Goal: Information Seeking & Learning: Learn about a topic

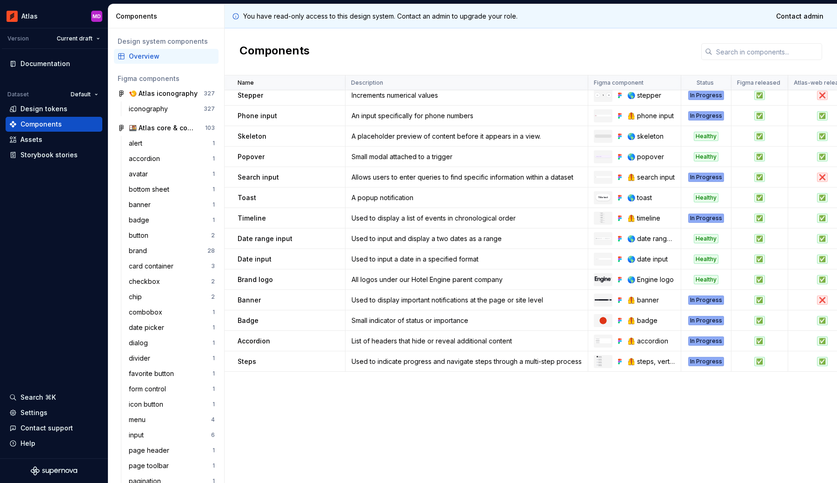
scroll to position [438, 0]
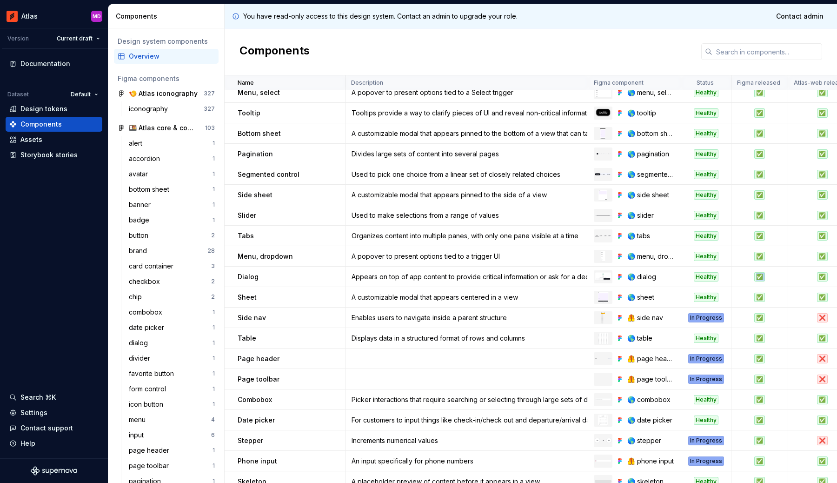
drag, startPoint x: 814, startPoint y: 276, endPoint x: 732, endPoint y: 277, distance: 81.4
click at [730, 276] on tr "Dialog Appears on top of app content to provide critical information or ask for…" at bounding box center [769, 276] width 1089 height 20
drag, startPoint x: 530, startPoint y: 481, endPoint x: 498, endPoint y: 471, distance: 33.2
click at [498, 471] on td "A placeholder preview of content before it appears in a view." at bounding box center [467, 481] width 243 height 20
click at [487, 296] on div "A customizable modal that appears centered in a view" at bounding box center [466, 297] width 241 height 9
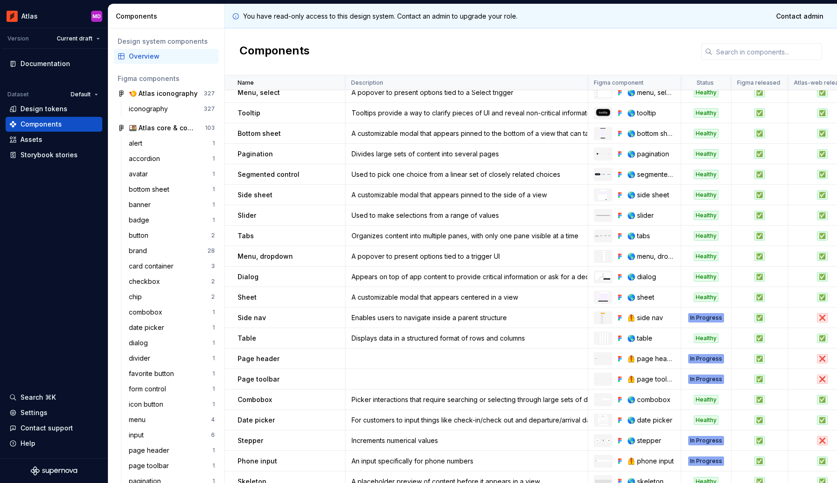
click at [495, 288] on td "A customizable modal that appears centered in a view" at bounding box center [467, 297] width 243 height 20
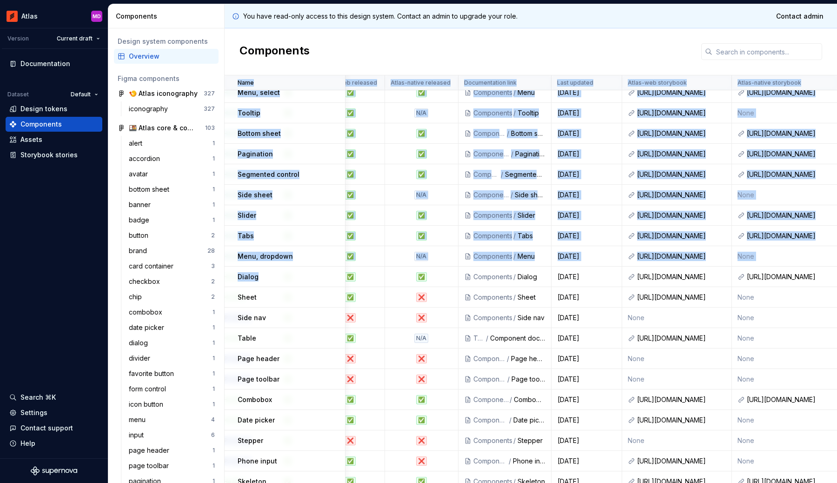
drag, startPoint x: 569, startPoint y: 267, endPoint x: 881, endPoint y: 273, distance: 312.1
click at [837, 273] on html "Atlas MD Version Current draft Documentation Dataset Default Design tokens Comp…" at bounding box center [418, 241] width 837 height 483
click at [713, 274] on link at bounding box center [719, 276] width 13 height 13
